Goal: Transaction & Acquisition: Book appointment/travel/reservation

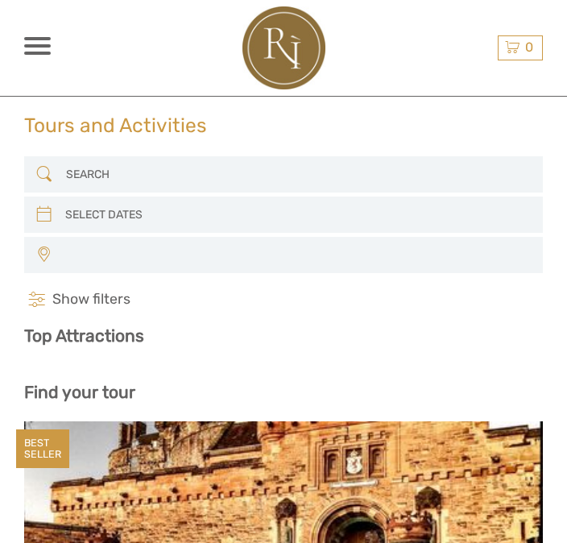
select select
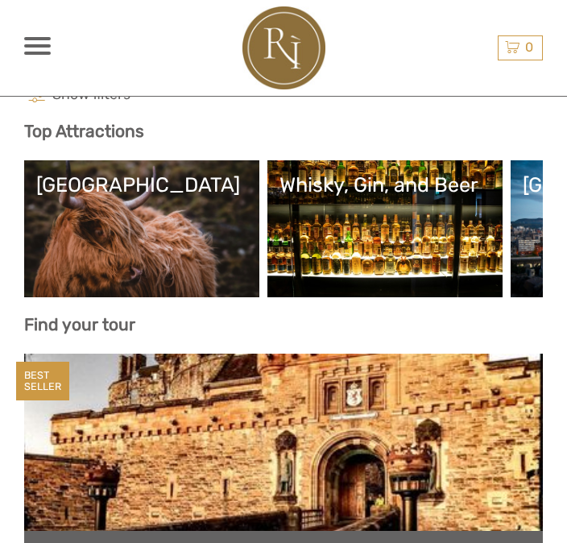
click at [200, 204] on link "[GEOGRAPHIC_DATA]" at bounding box center [141, 228] width 211 height 113
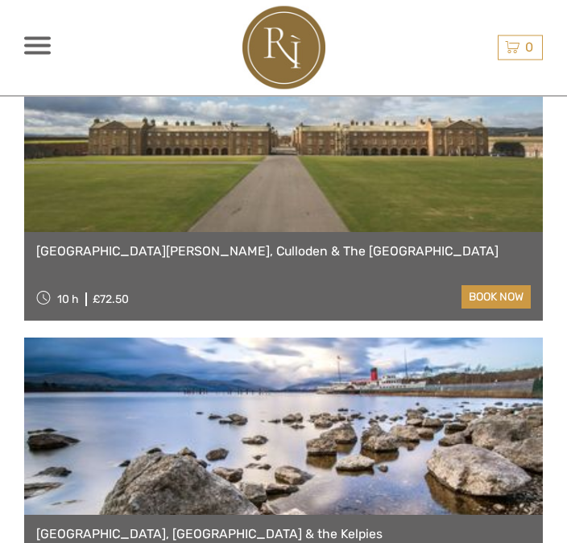
scroll to position [1929, 0]
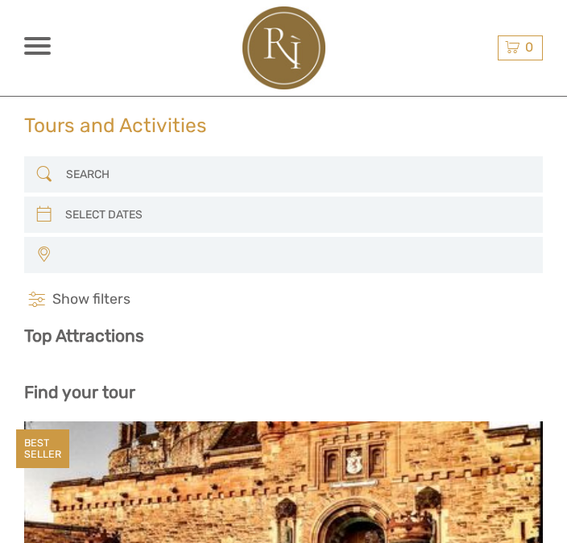
select select
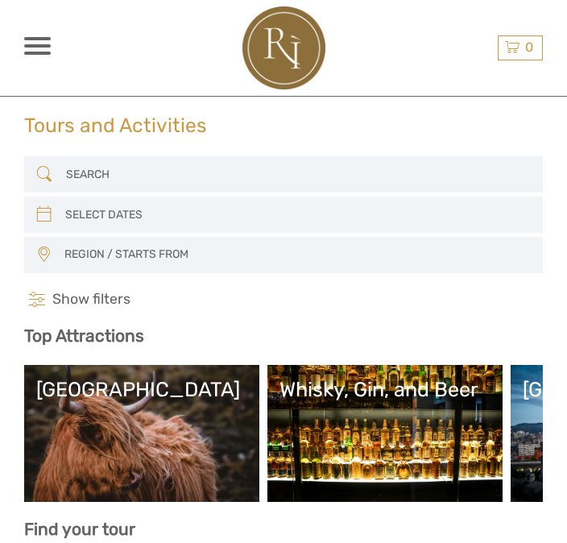
click at [481, 244] on span "REGION / STARTS FROM" at bounding box center [295, 254] width 477 height 26
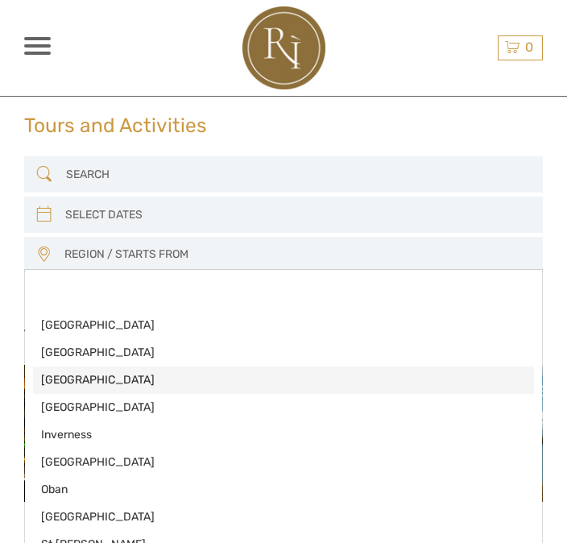
click at [101, 381] on span "[GEOGRAPHIC_DATA]" at bounding box center [269, 380] width 457 height 16
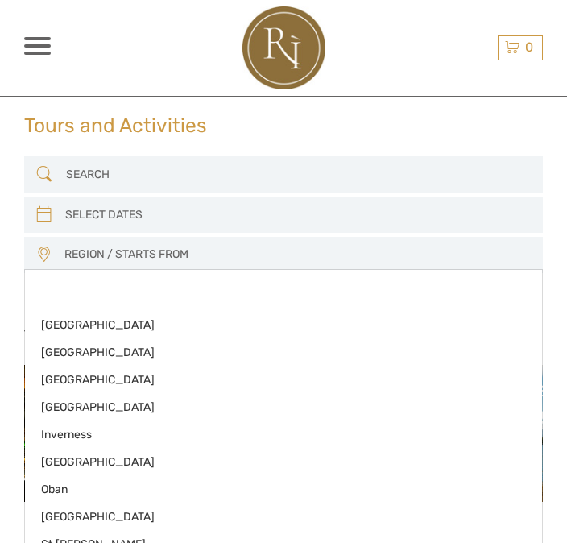
select select "[GEOGRAPHIC_DATA]"
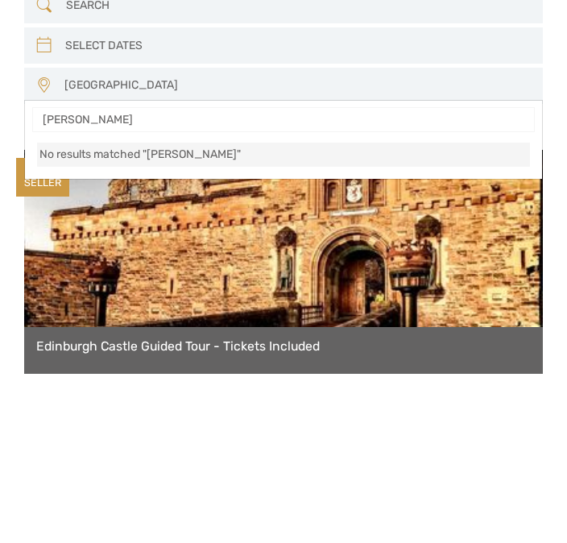
type input "Harry"
click at [257, 312] on li "No results matched "Harry"" at bounding box center [283, 324] width 493 height 24
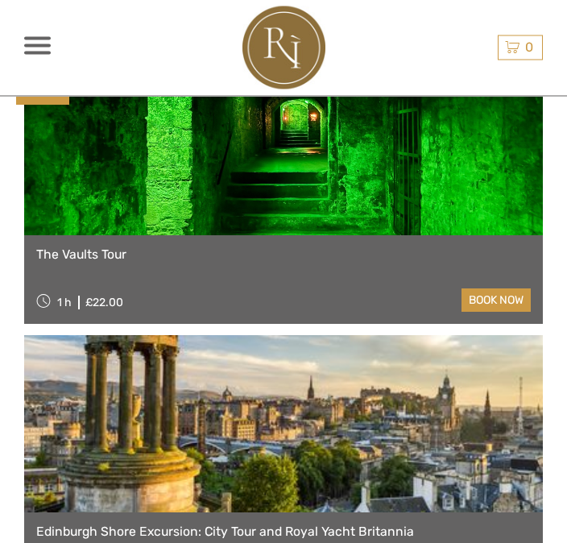
scroll to position [1368, 0]
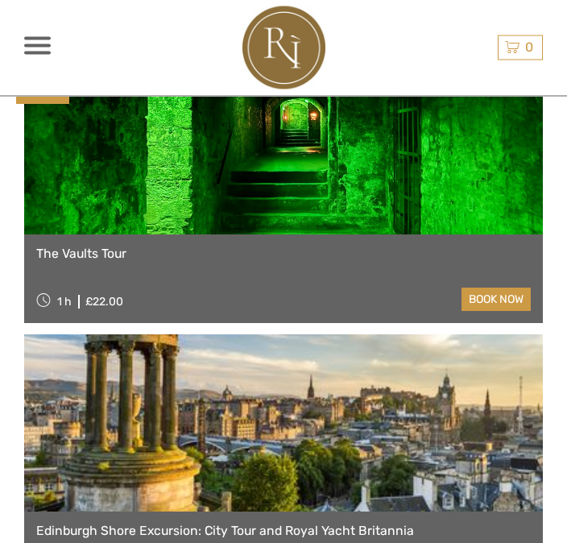
click at [350, 197] on link at bounding box center [283, 146] width 518 height 177
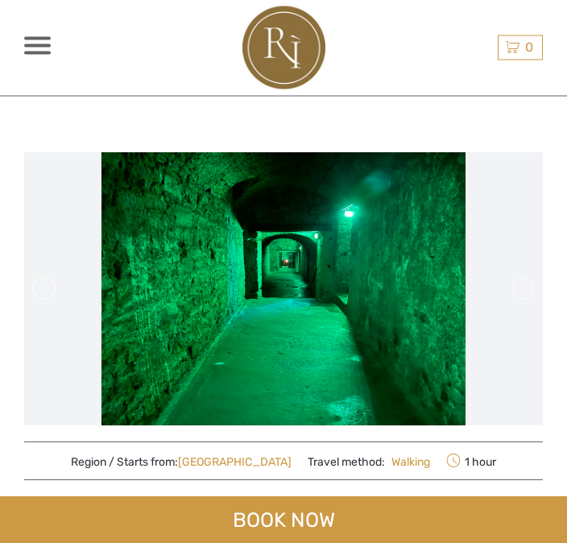
scroll to position [54, 0]
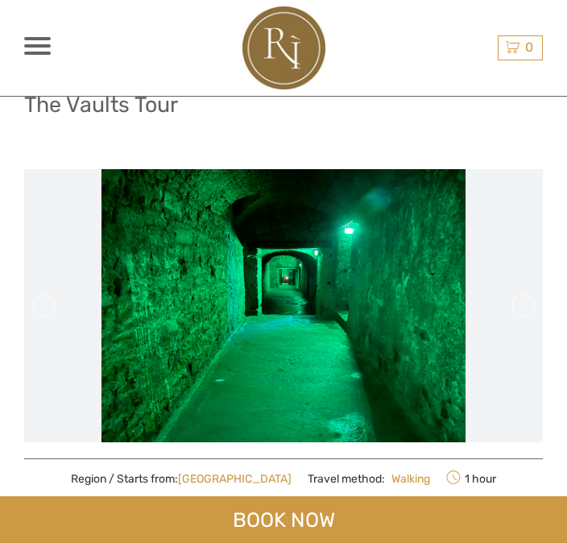
click at [530, 300] on link at bounding box center [522, 305] width 26 height 26
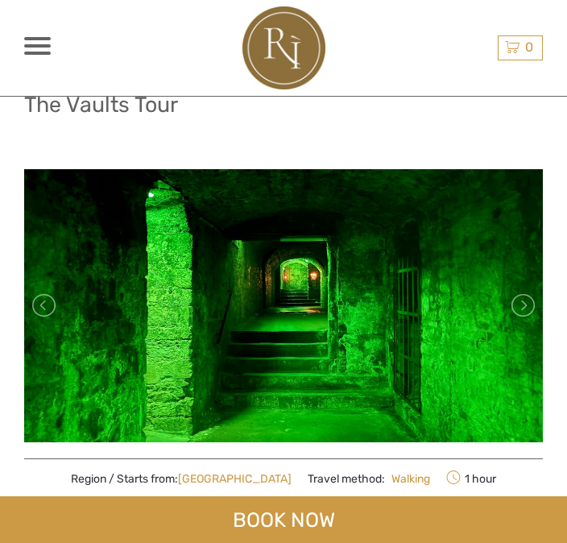
click at [526, 298] on link at bounding box center [522, 305] width 26 height 26
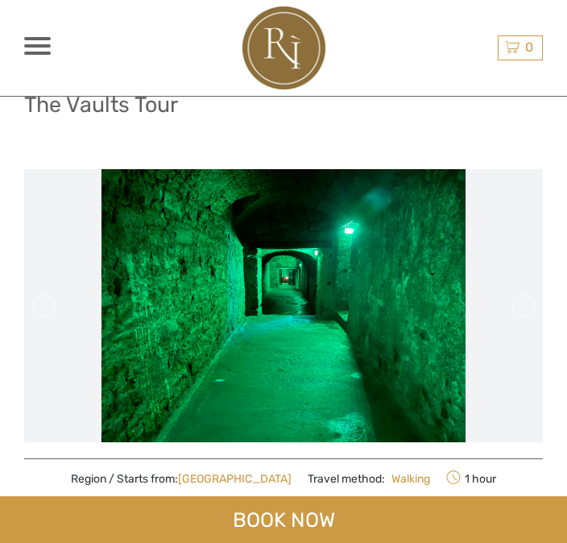
click at [526, 294] on link at bounding box center [522, 305] width 26 height 26
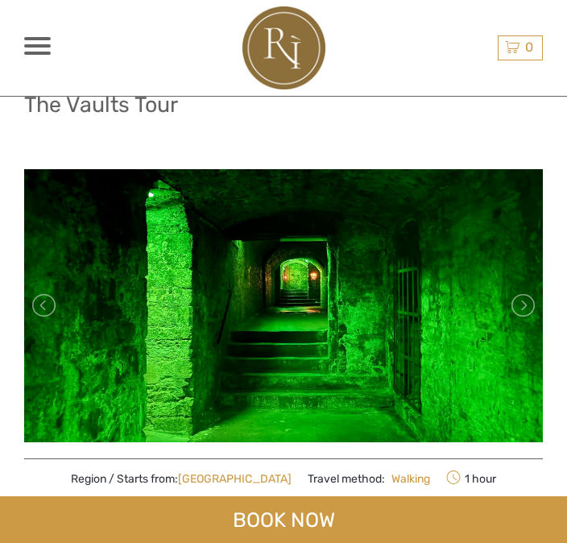
click at [526, 300] on link at bounding box center [522, 305] width 26 height 26
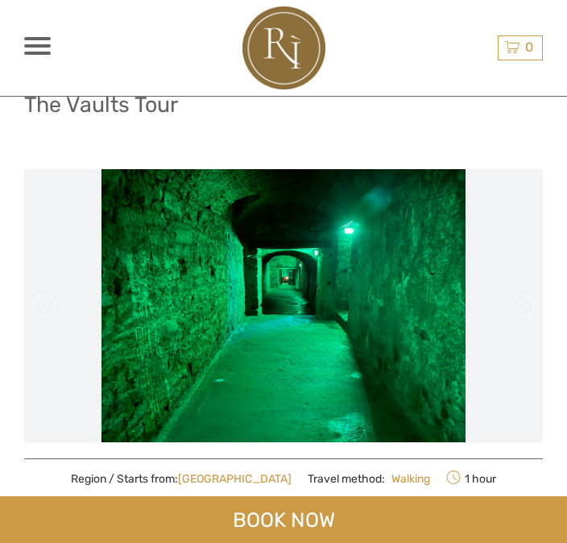
click at [532, 299] on link at bounding box center [522, 305] width 26 height 26
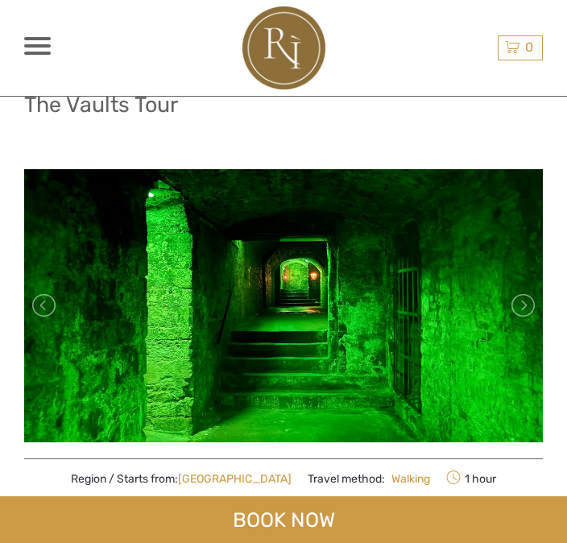
click at [525, 307] on link at bounding box center [522, 305] width 26 height 26
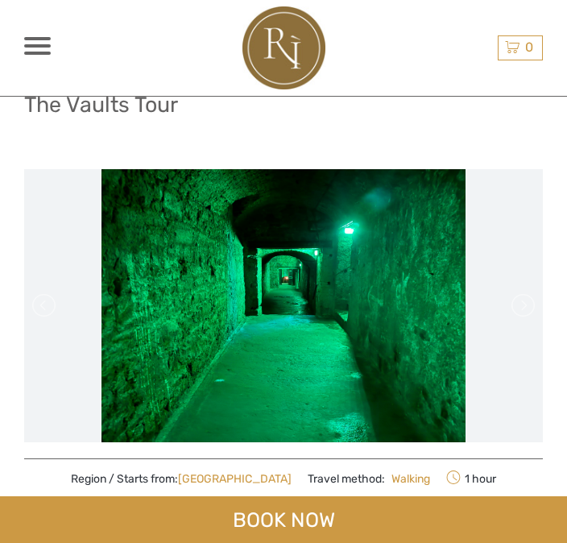
click at [522, 305] on link at bounding box center [522, 305] width 26 height 26
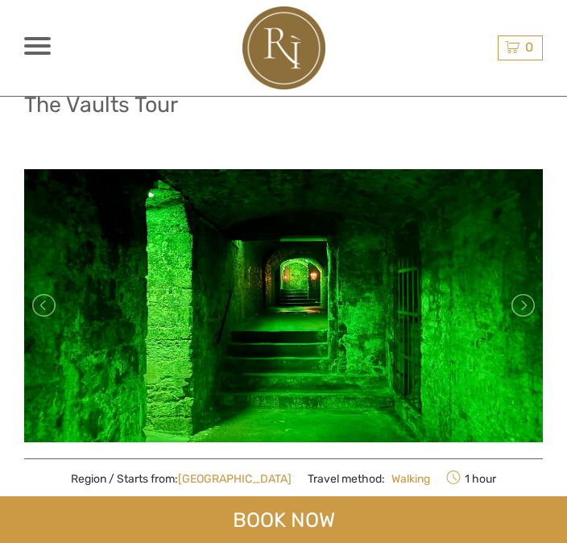
click at [526, 305] on link at bounding box center [522, 305] width 26 height 26
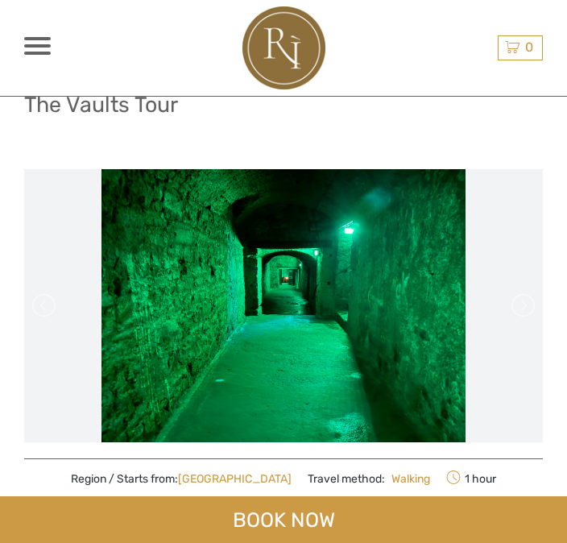
click at [533, 303] on link at bounding box center [522, 305] width 26 height 26
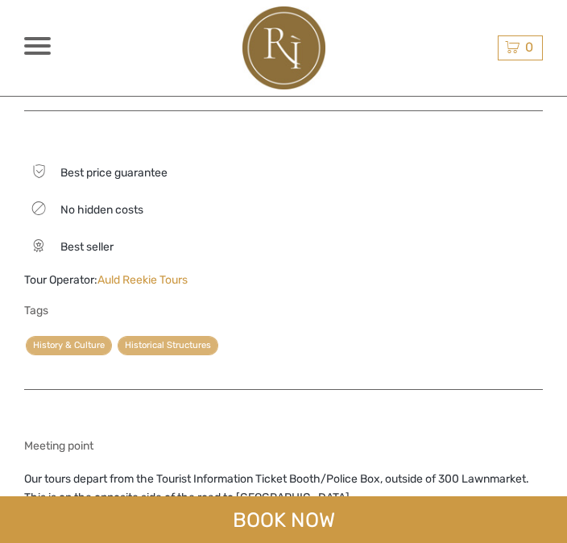
scroll to position [1252, 0]
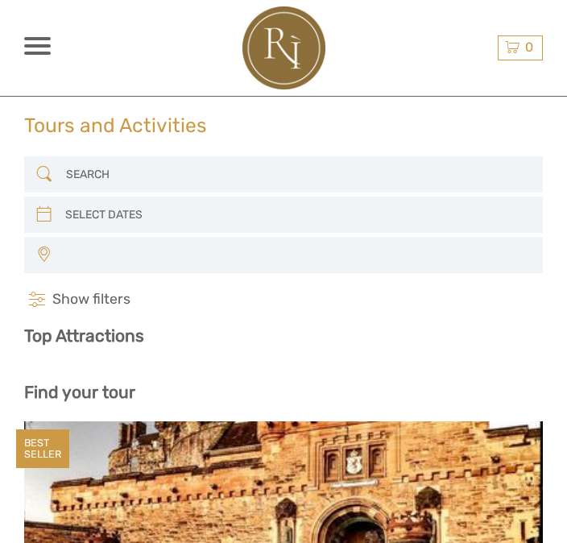
select select
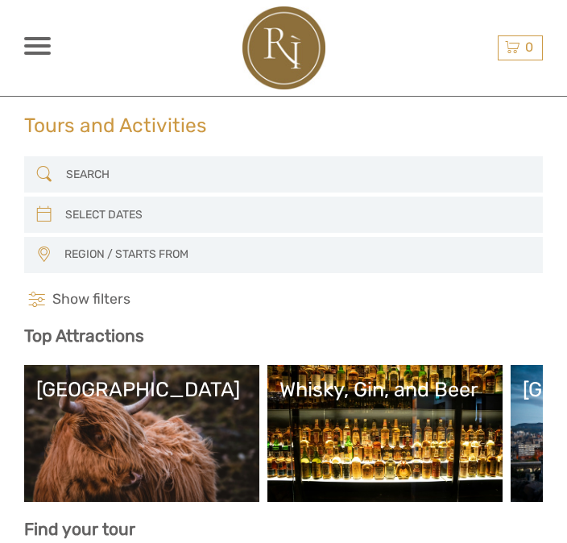
click at [184, 266] on span "REGION / STARTS FROM" at bounding box center [295, 254] width 477 height 26
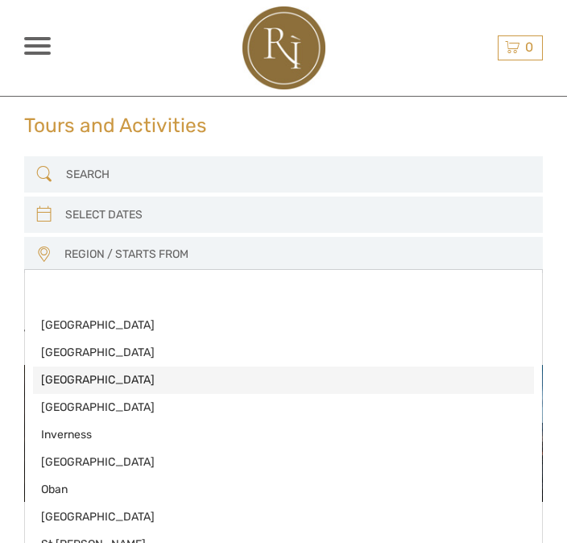
click at [97, 384] on span "[GEOGRAPHIC_DATA]" at bounding box center [269, 380] width 457 height 16
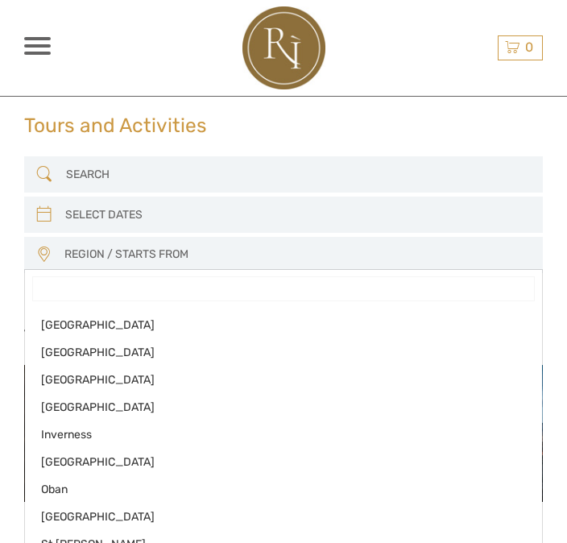
select select "[GEOGRAPHIC_DATA]"
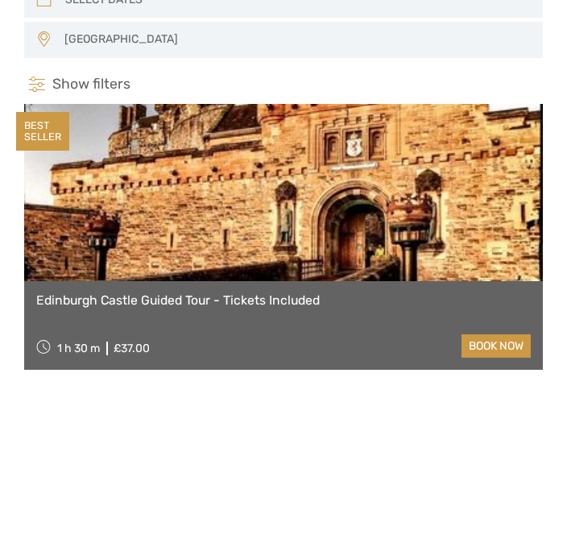
scroll to position [134, 0]
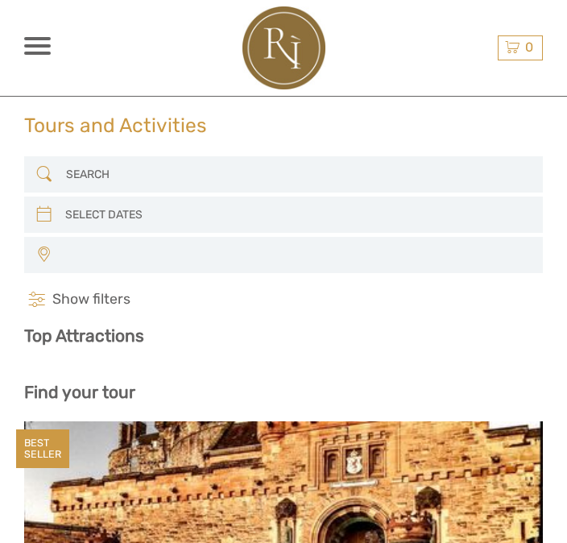
select select
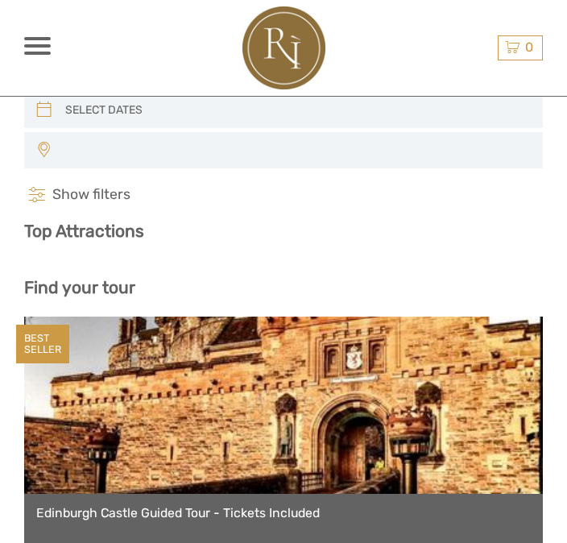
select select
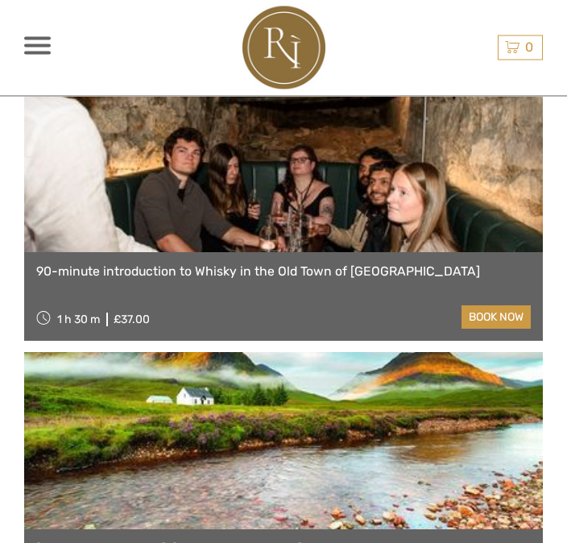
scroll to position [2976, 0]
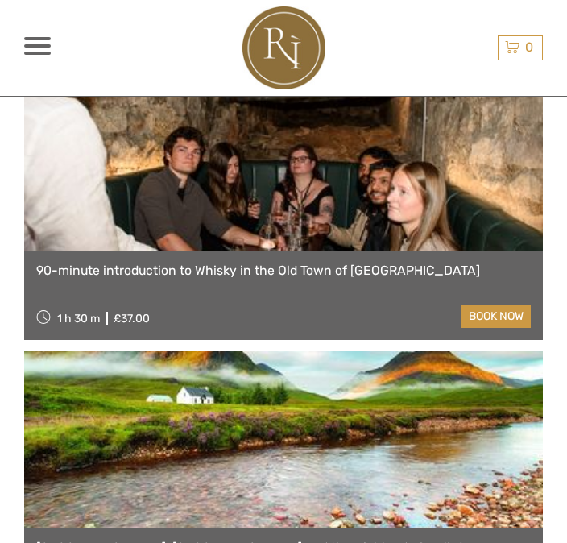
click at [451, 194] on link at bounding box center [283, 162] width 518 height 177
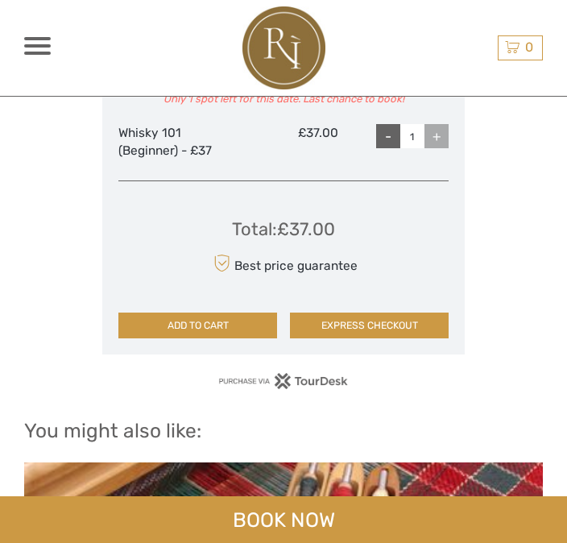
scroll to position [2849, 0]
